Goal: Task Accomplishment & Management: Complete application form

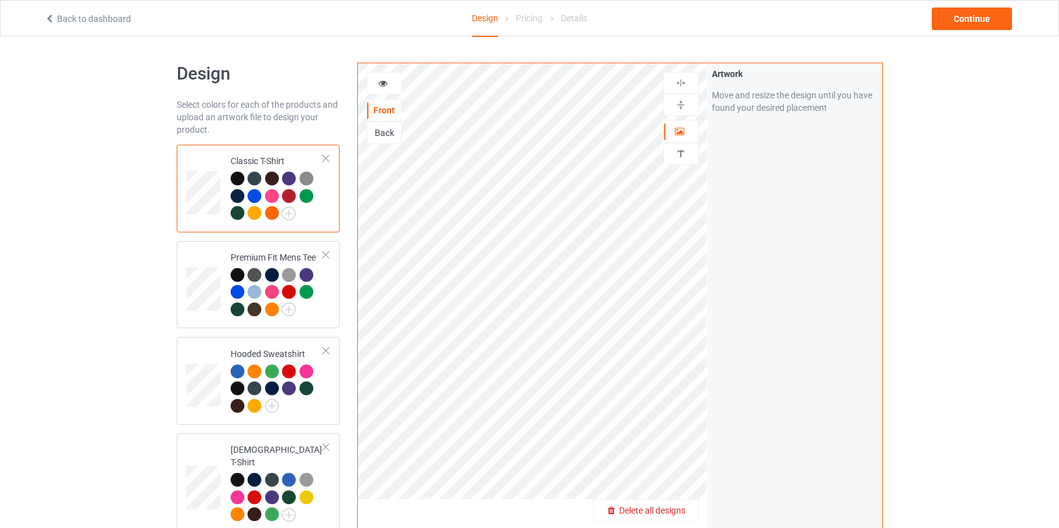
click at [676, 514] on span "Delete all designs" at bounding box center [652, 510] width 66 height 10
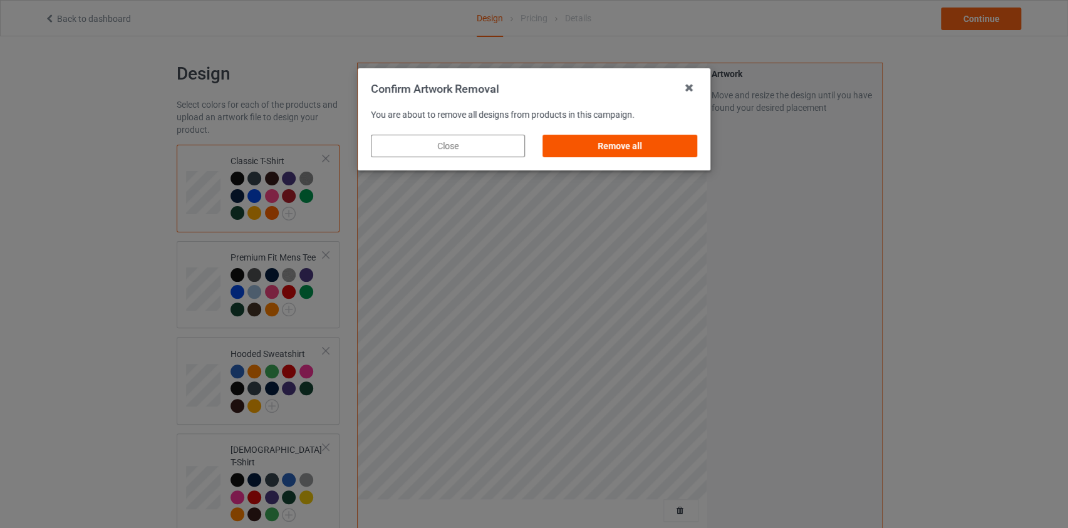
click at [649, 147] on div "Remove all" at bounding box center [620, 146] width 154 height 23
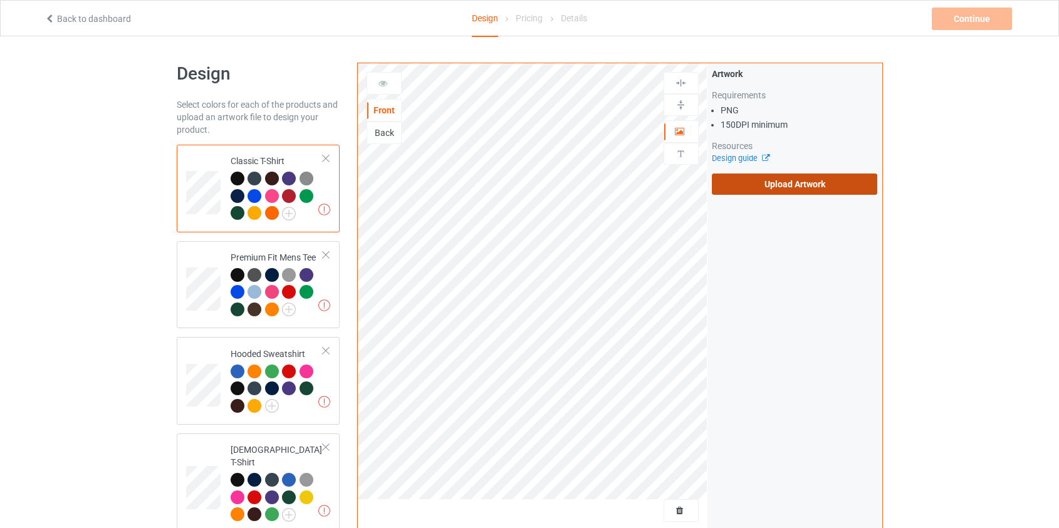
click at [749, 188] on label "Upload Artwork" at bounding box center [795, 184] width 166 height 21
click at [0, 0] on input "Upload Artwork" at bounding box center [0, 0] width 0 height 0
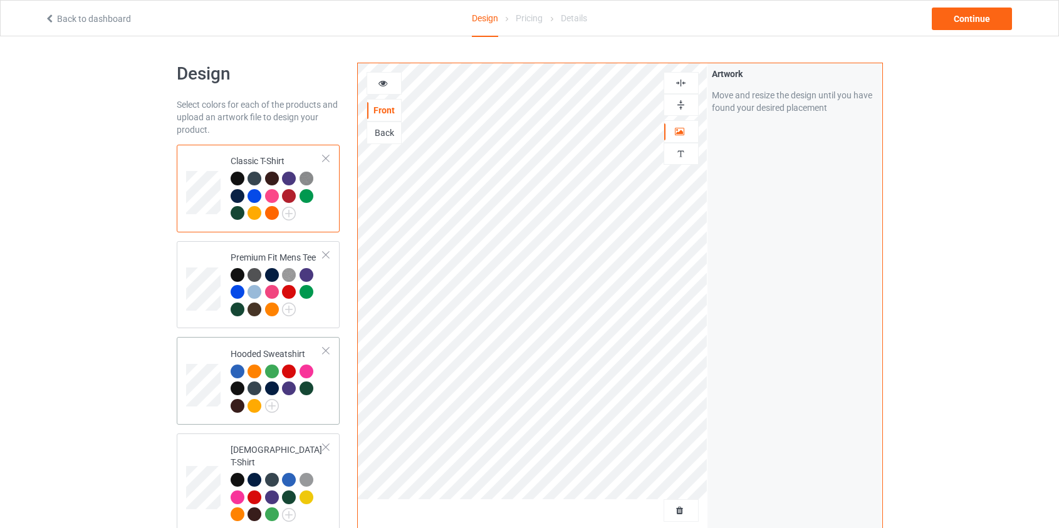
click at [214, 355] on td at bounding box center [205, 381] width 38 height 78
click at [269, 405] on img at bounding box center [272, 406] width 14 height 14
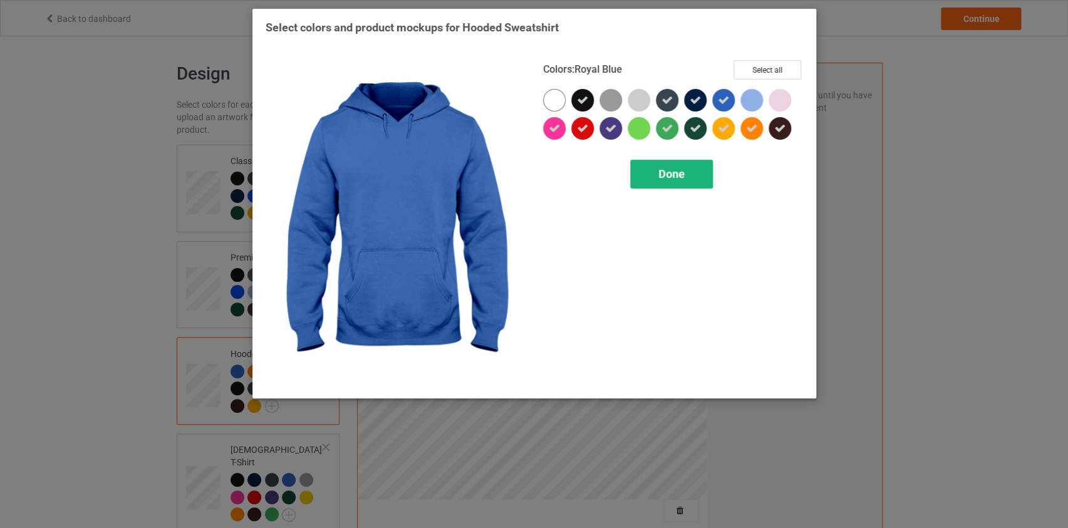
click at [653, 180] on div "Done" at bounding box center [671, 174] width 83 height 29
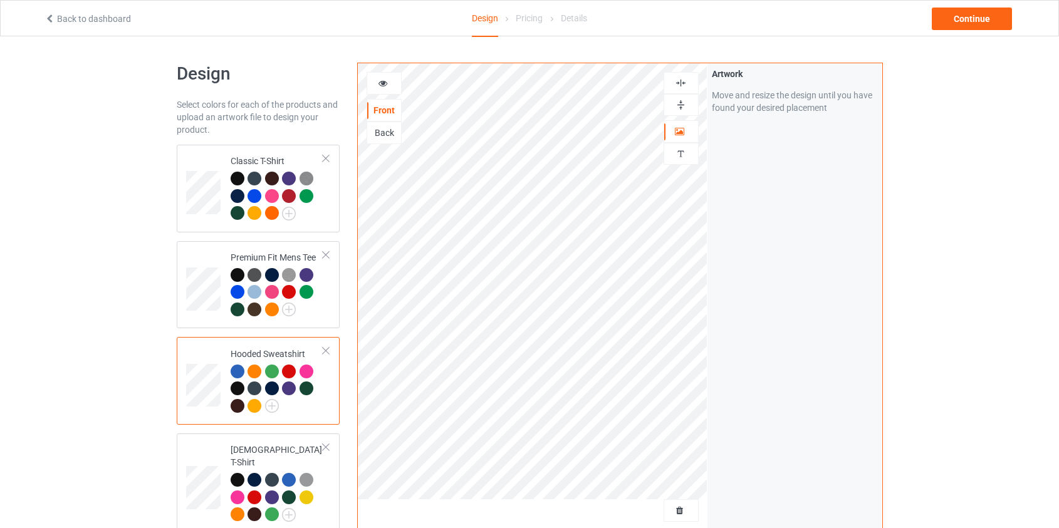
click at [387, 132] on div "Back" at bounding box center [384, 133] width 34 height 13
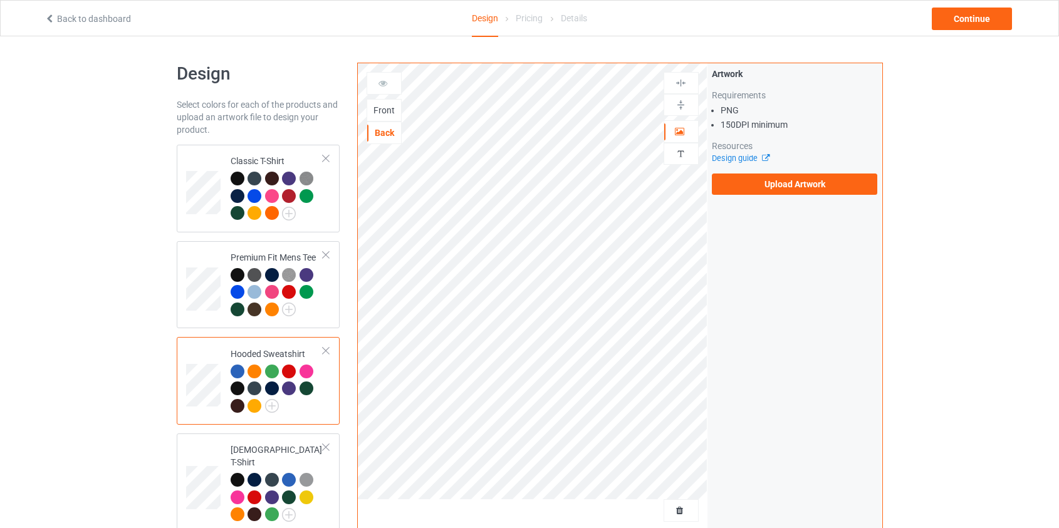
click at [780, 171] on div "Artwork Requirements PNG 150 DPI minimum Resources Design guide Upload Artwork" at bounding box center [795, 131] width 166 height 127
click at [787, 182] on label "Upload Artwork" at bounding box center [795, 184] width 166 height 21
click at [0, 0] on input "Upload Artwork" at bounding box center [0, 0] width 0 height 0
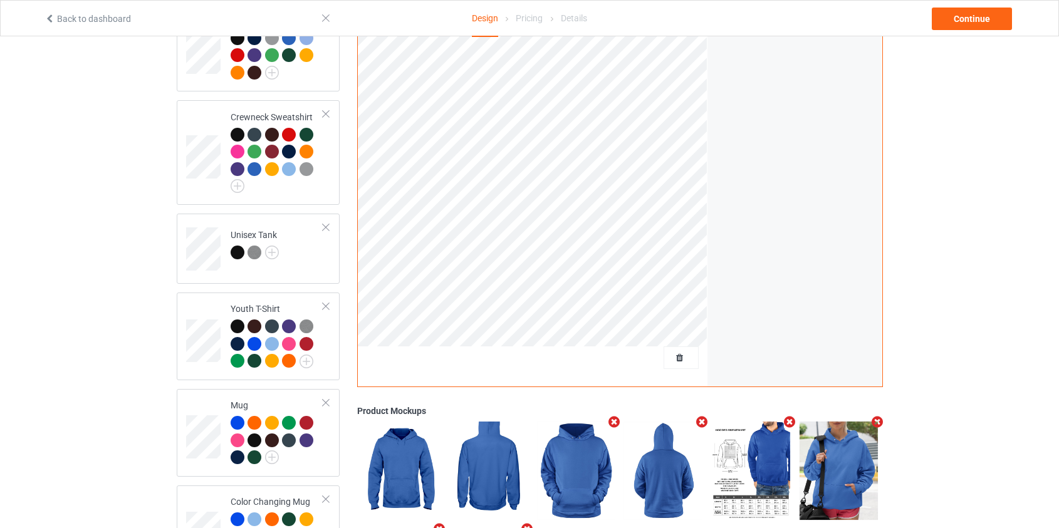
scroll to position [507, 0]
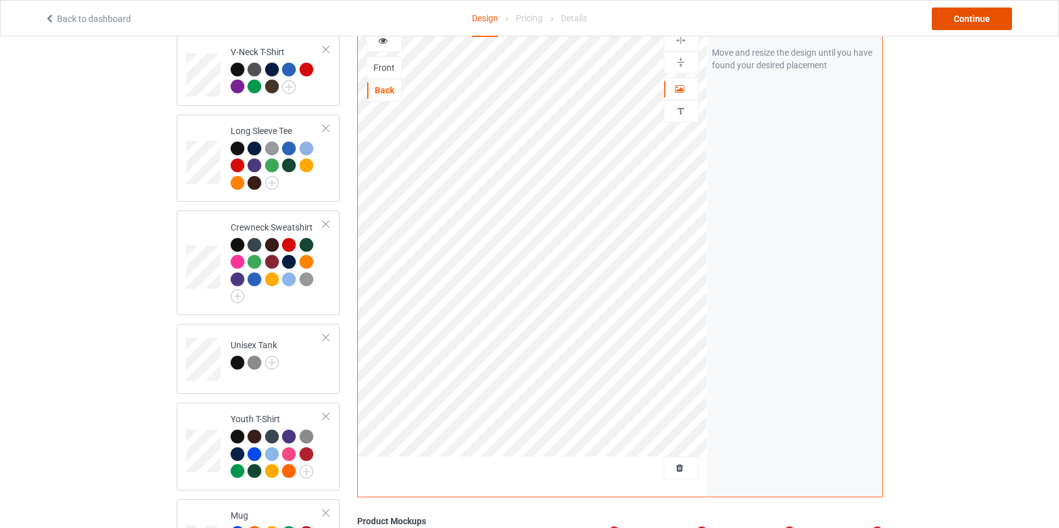
click at [987, 19] on div "Continue" at bounding box center [971, 19] width 80 height 23
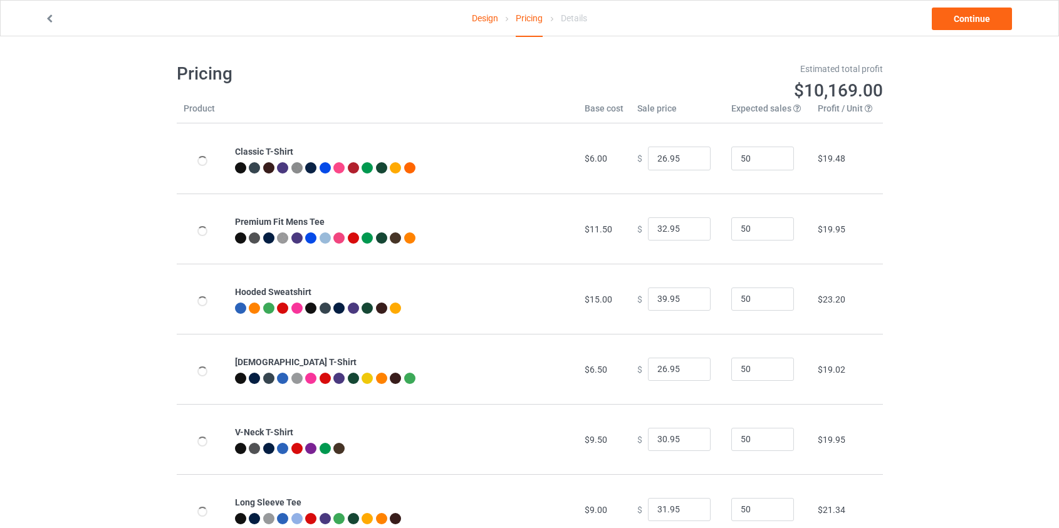
type input "46.95"
type input "39.95"
drag, startPoint x: 660, startPoint y: 300, endPoint x: 573, endPoint y: 303, distance: 87.1
click at [573, 303] on tr "Hooded Sweatshirt $19.00 $ 46.95 50 $25.99" at bounding box center [530, 299] width 706 height 70
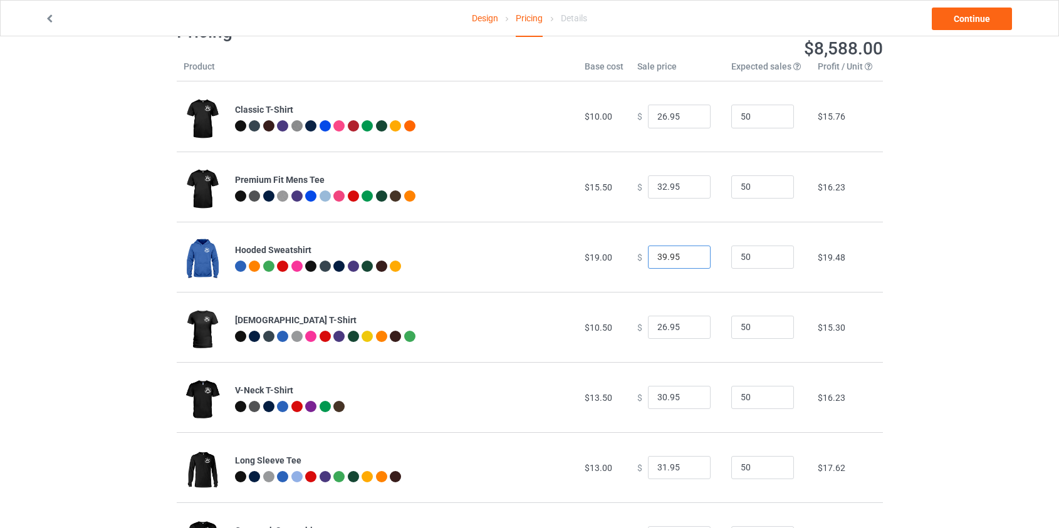
scroll to position [170, 0]
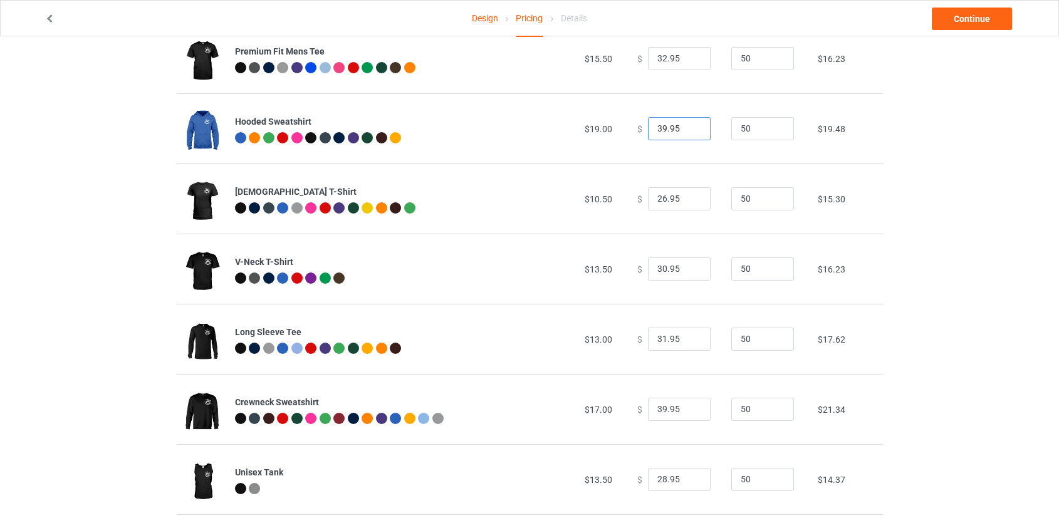
type input "39.95"
click at [656, 408] on input "39.95" at bounding box center [679, 410] width 63 height 24
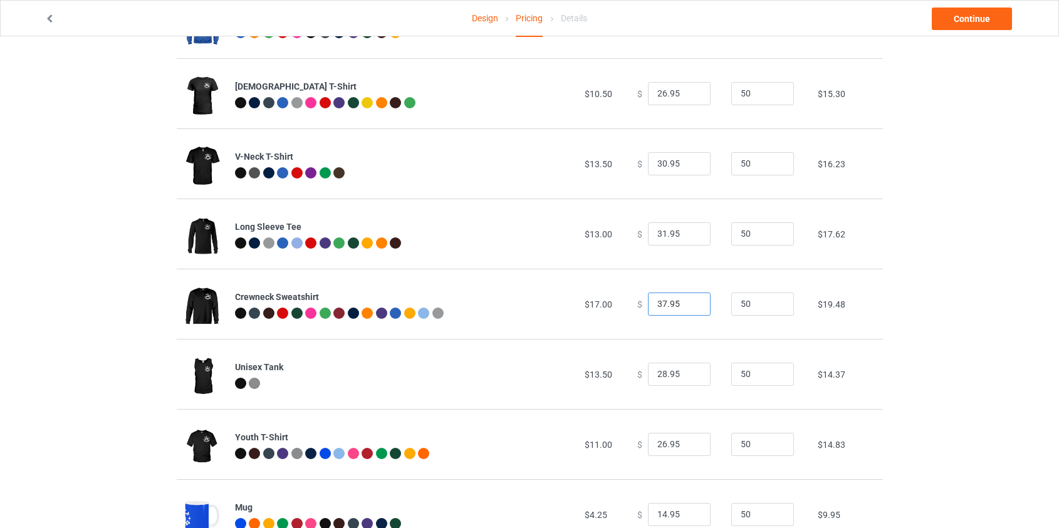
scroll to position [393, 0]
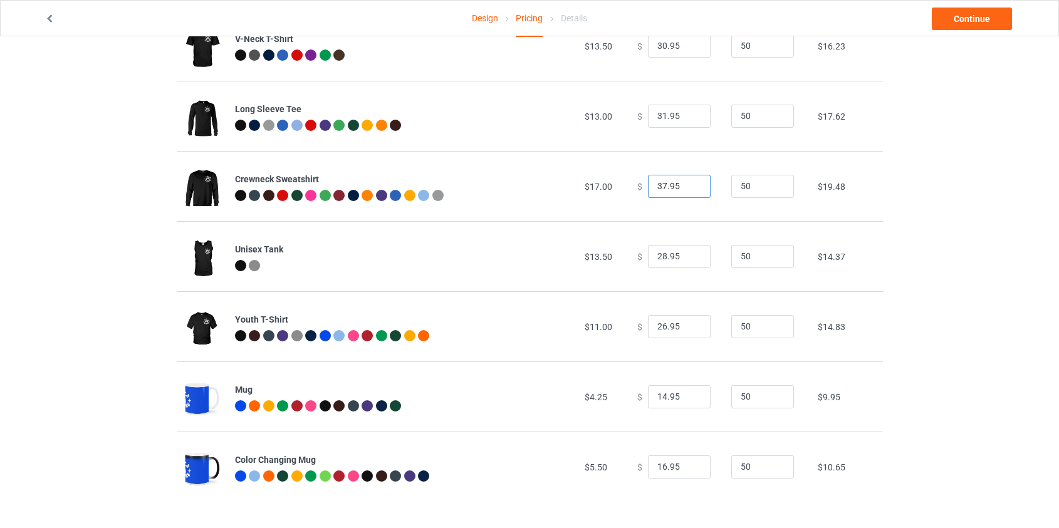
type input "37.95"
click at [941, 38] on div "Design Pricing Details Continue Pricing Estimated total profit $8,495.00 Produc…" at bounding box center [529, 85] width 1059 height 885
click at [961, 21] on link "Continue" at bounding box center [971, 19] width 80 height 23
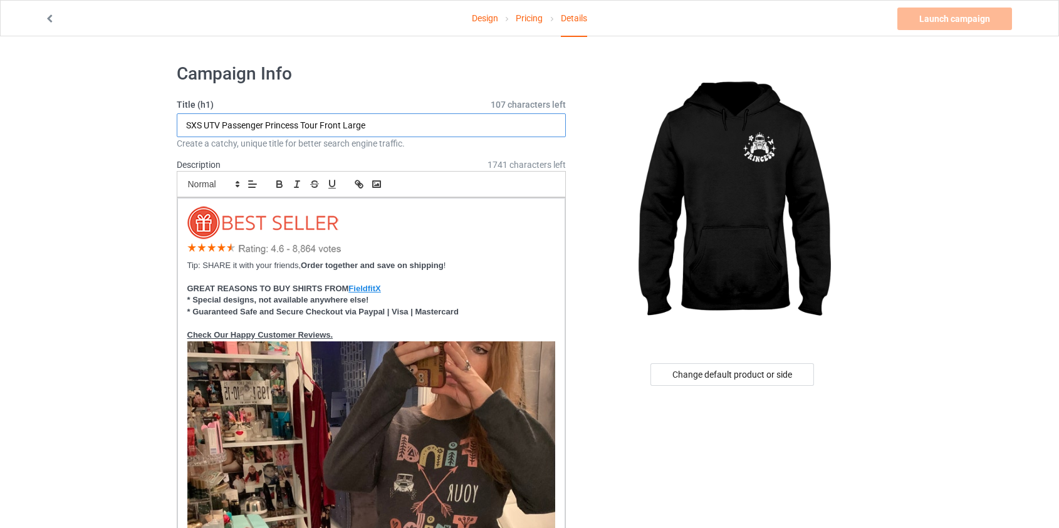
click at [265, 125] on input "SXS UTV Passenger Princess Tour Front Large" at bounding box center [372, 125] width 390 height 24
drag, startPoint x: 324, startPoint y: 125, endPoint x: 710, endPoint y: 113, distance: 386.0
type input "SXS UTV Passenger Seat Princess Front And Back Side"
click at [789, 382] on div "Change default product or side" at bounding box center [731, 374] width 163 height 23
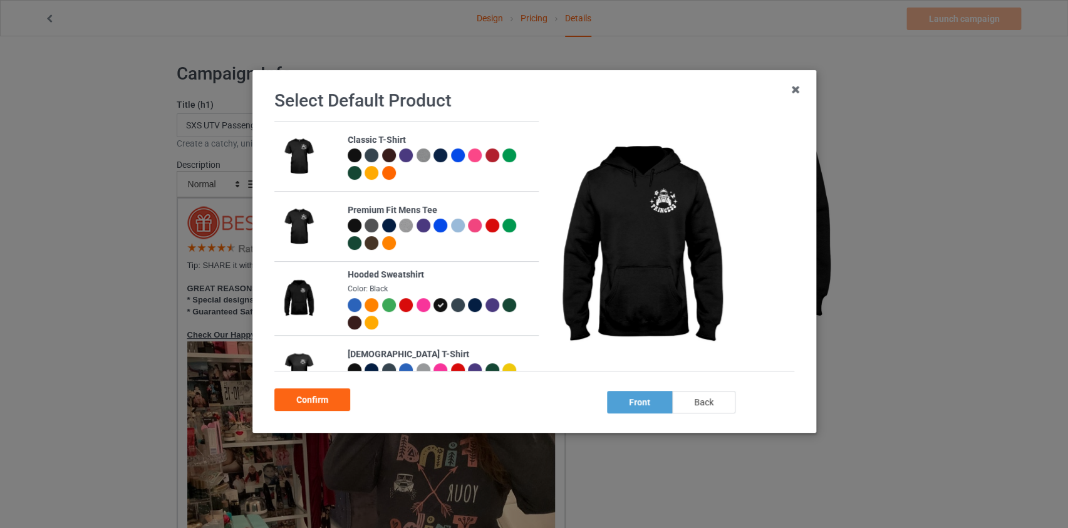
click at [701, 401] on div "back" at bounding box center [702, 402] width 63 height 23
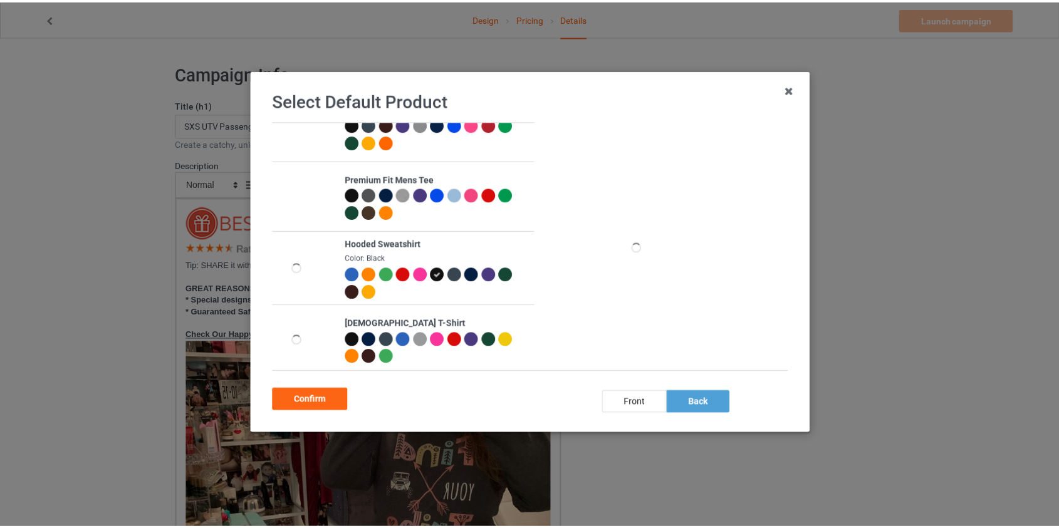
scroll to position [56, 0]
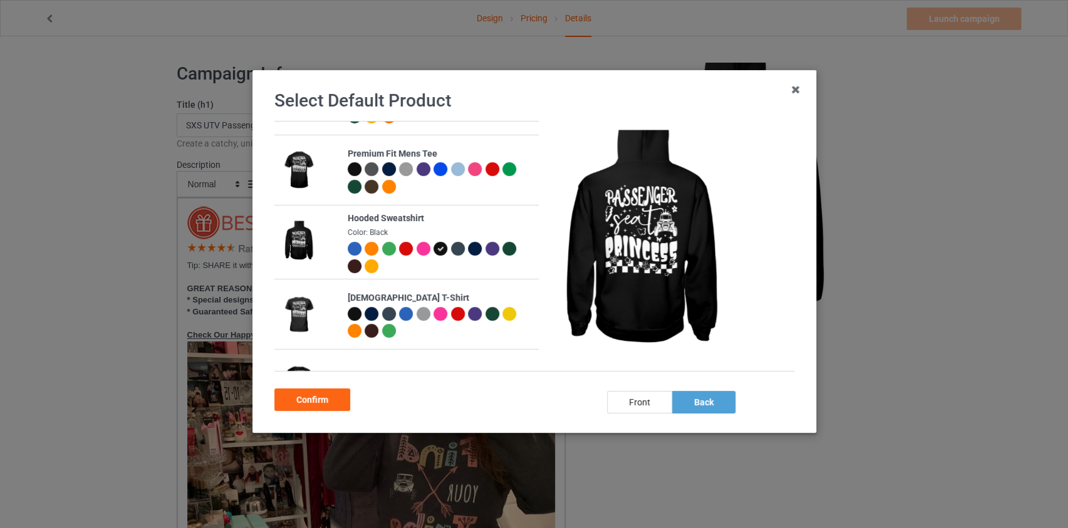
click at [453, 246] on div at bounding box center [457, 249] width 14 height 14
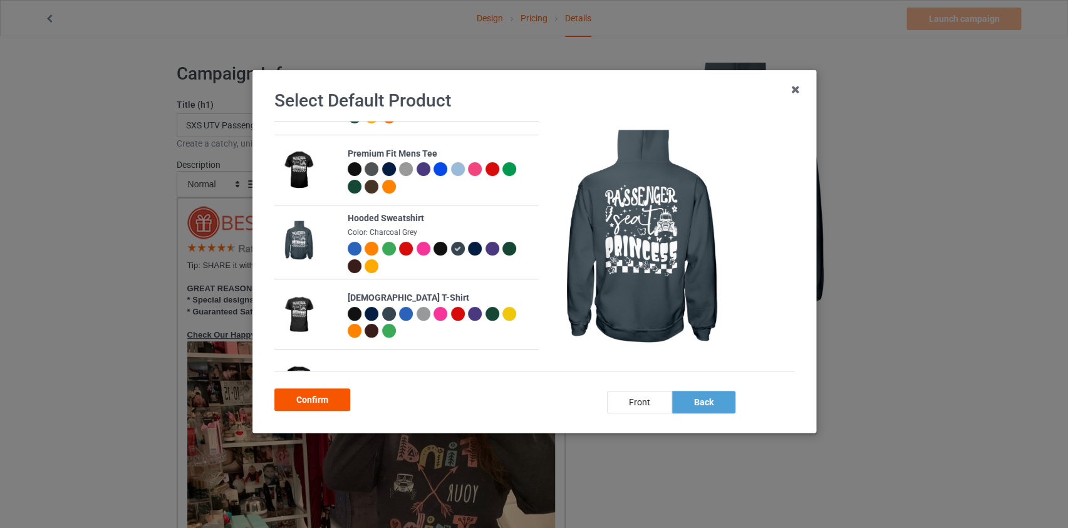
click at [316, 401] on div "Confirm" at bounding box center [312, 399] width 76 height 23
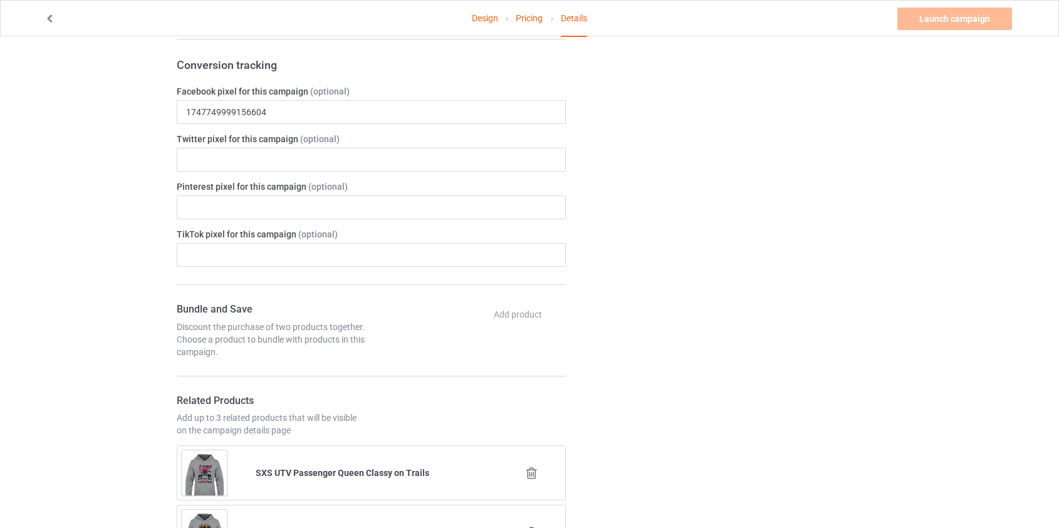
scroll to position [1253, 0]
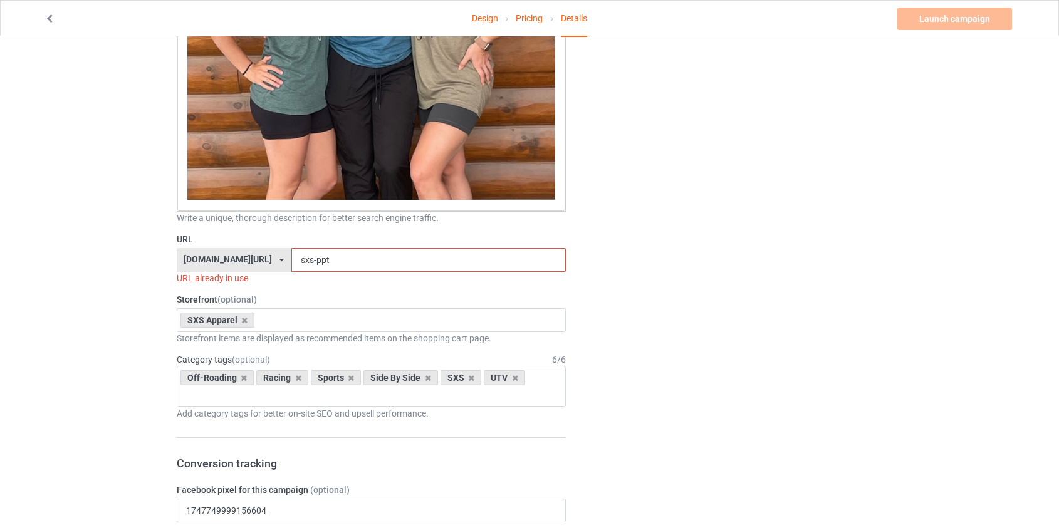
click at [297, 263] on input "sxs-ppt" at bounding box center [428, 260] width 274 height 24
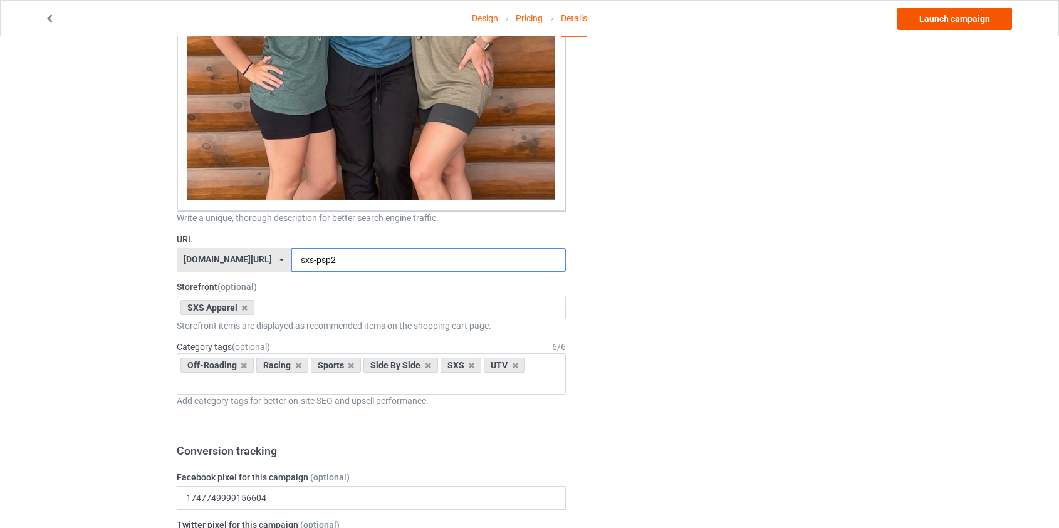
type input "sxs-psp2"
click at [945, 18] on link "Launch campaign" at bounding box center [954, 19] width 115 height 23
